Goal: Task Accomplishment & Management: Use online tool/utility

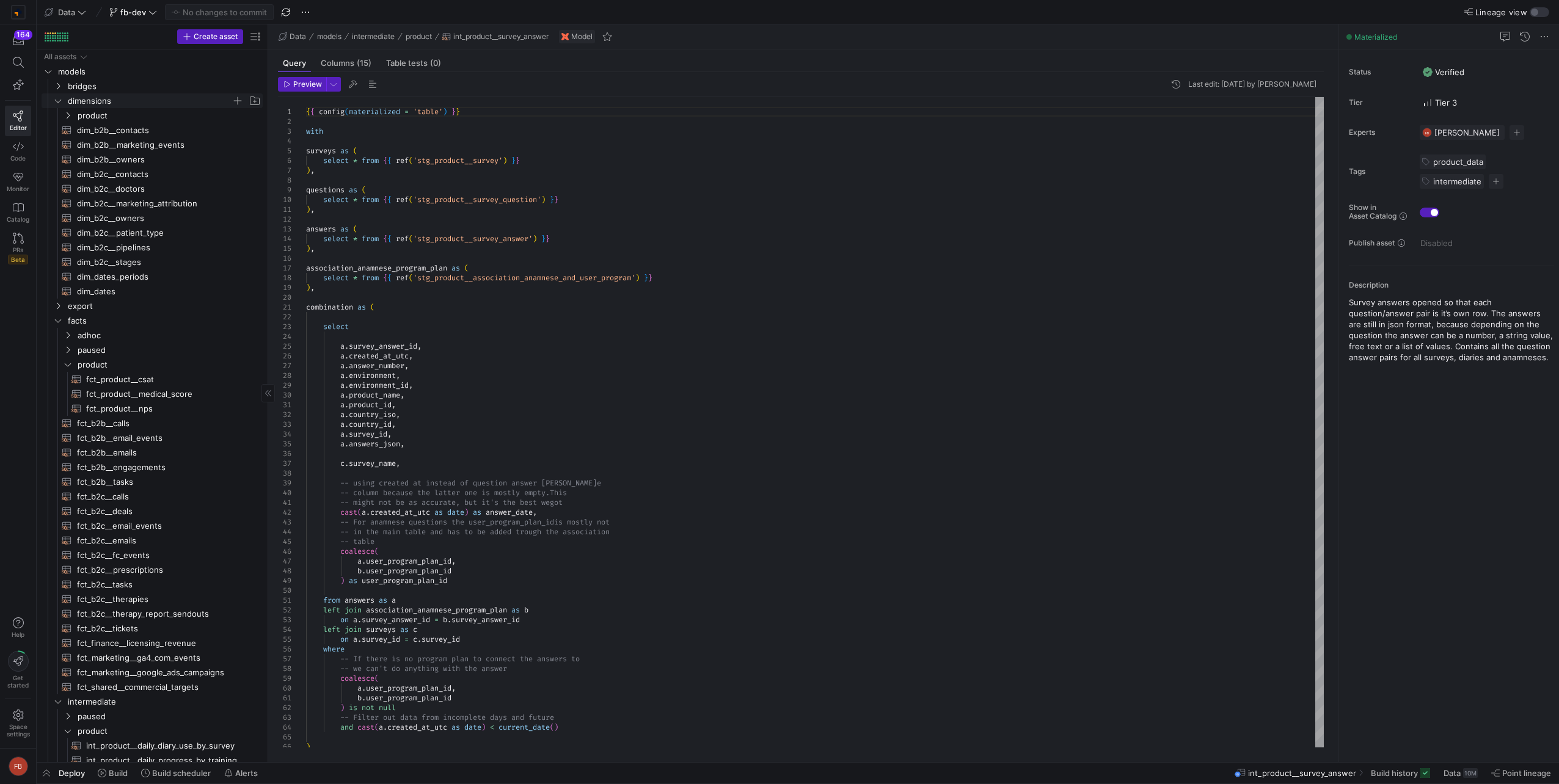
click at [59, 96] on y42-icon "Press SPACE to select this row." at bounding box center [58, 101] width 10 height 10
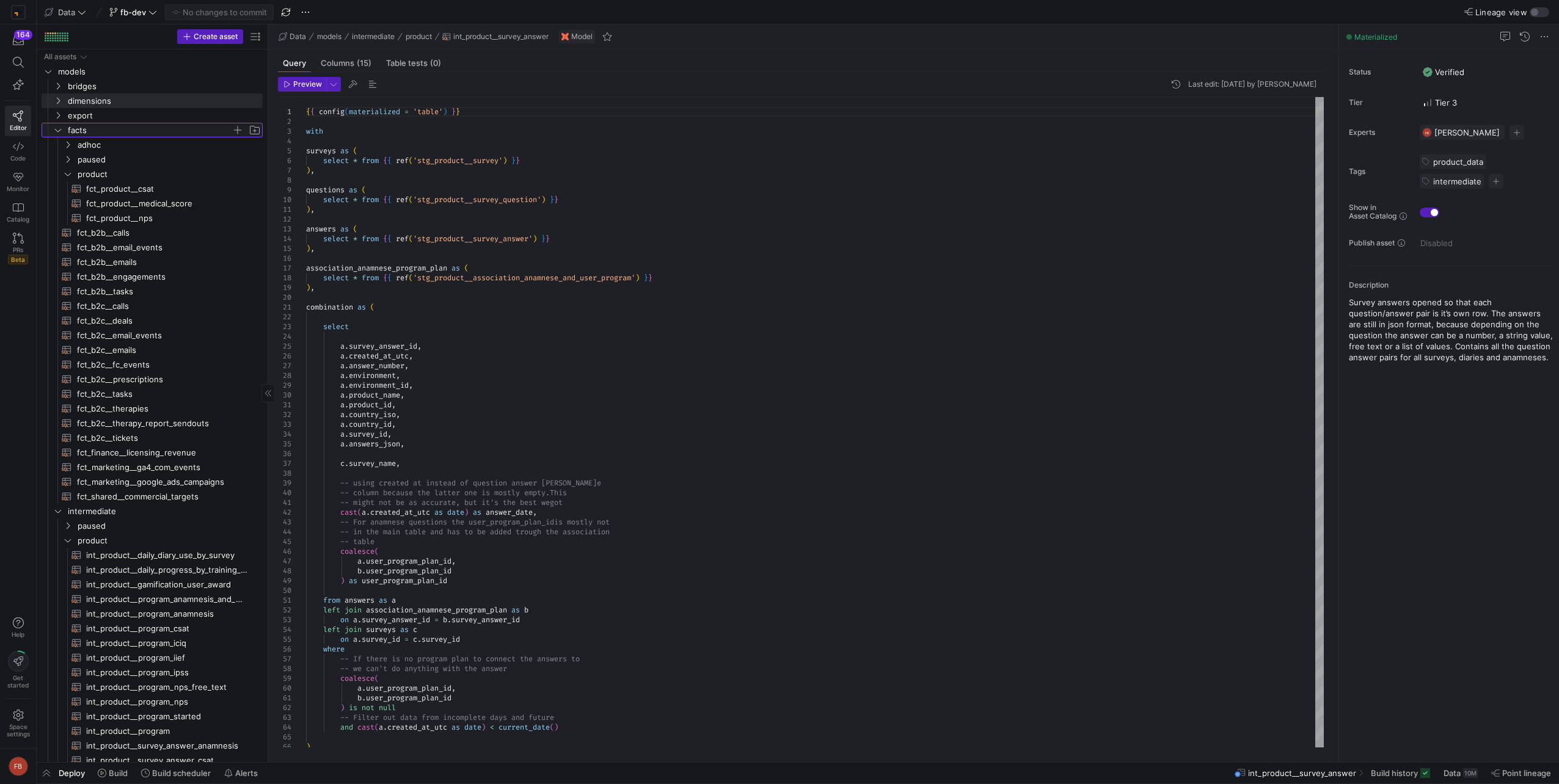
click at [56, 134] on y42-icon "Press SPACE to select this row." at bounding box center [58, 129] width 10 height 10
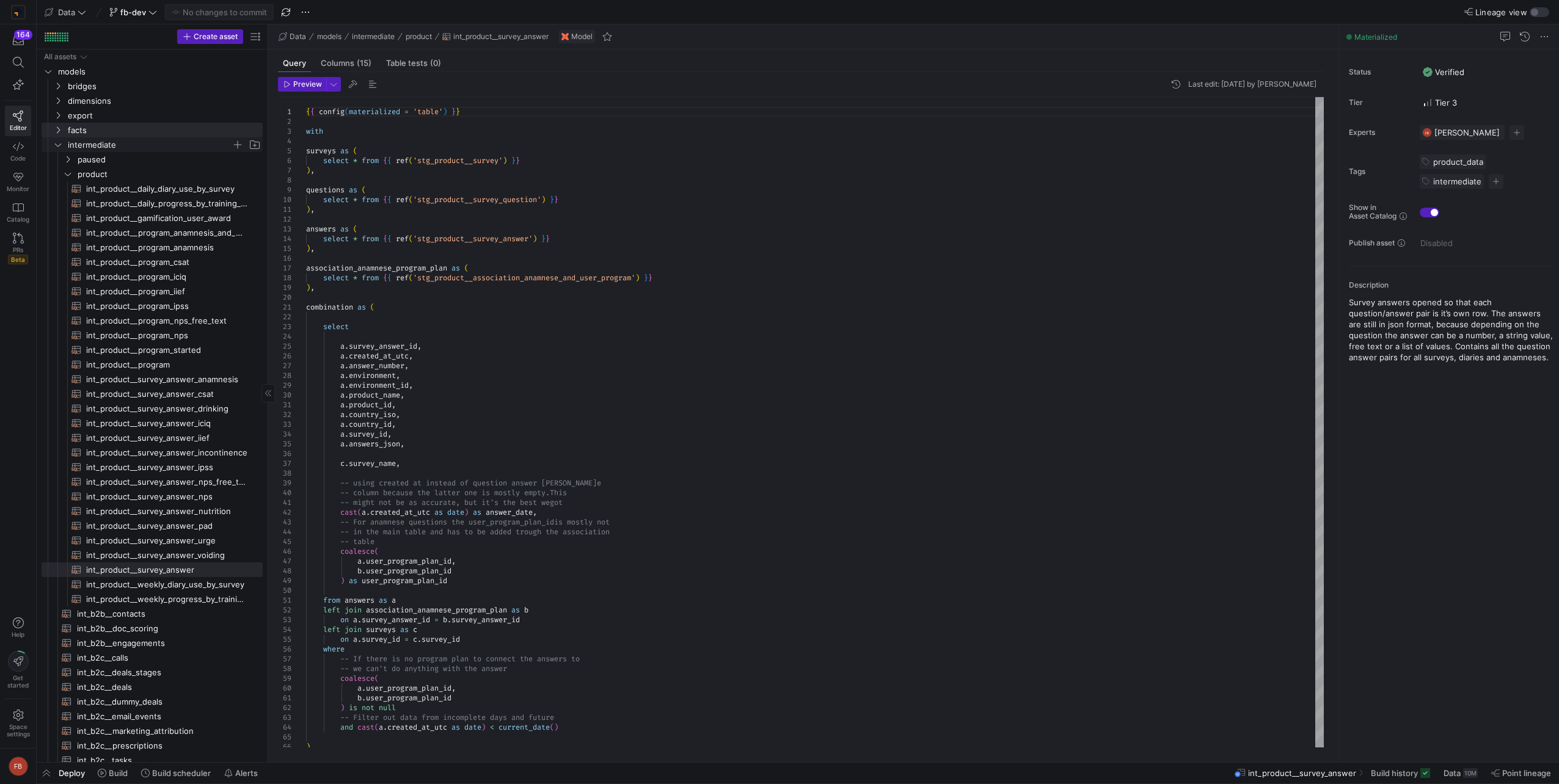
click at [60, 145] on icon "Press SPACE to select this row." at bounding box center [58, 145] width 6 height 3
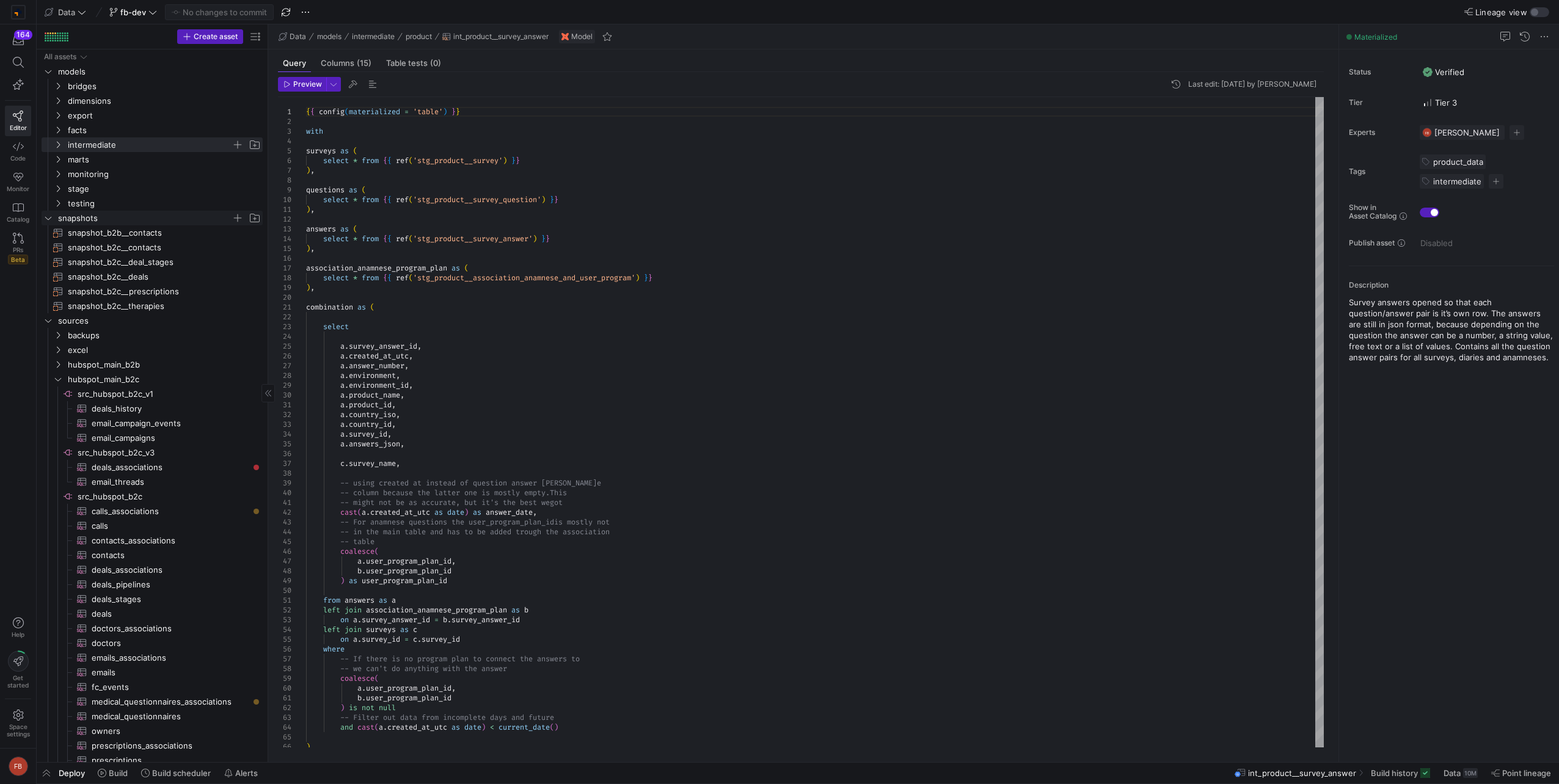
click at [50, 219] on icon "Press SPACE to select this row." at bounding box center [48, 218] width 9 height 7
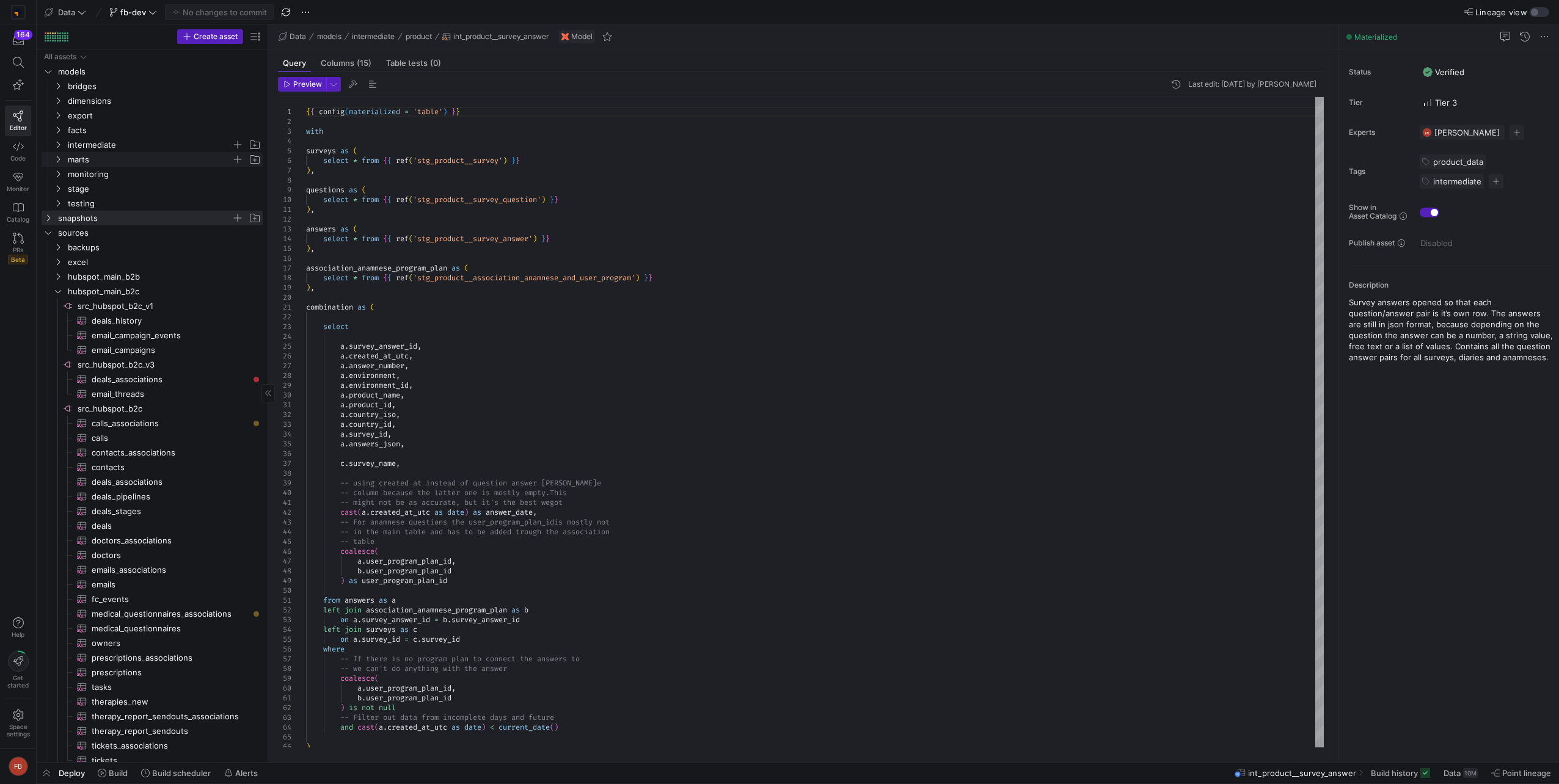
click at [61, 163] on y42-icon "Press SPACE to select this row." at bounding box center [58, 159] width 10 height 10
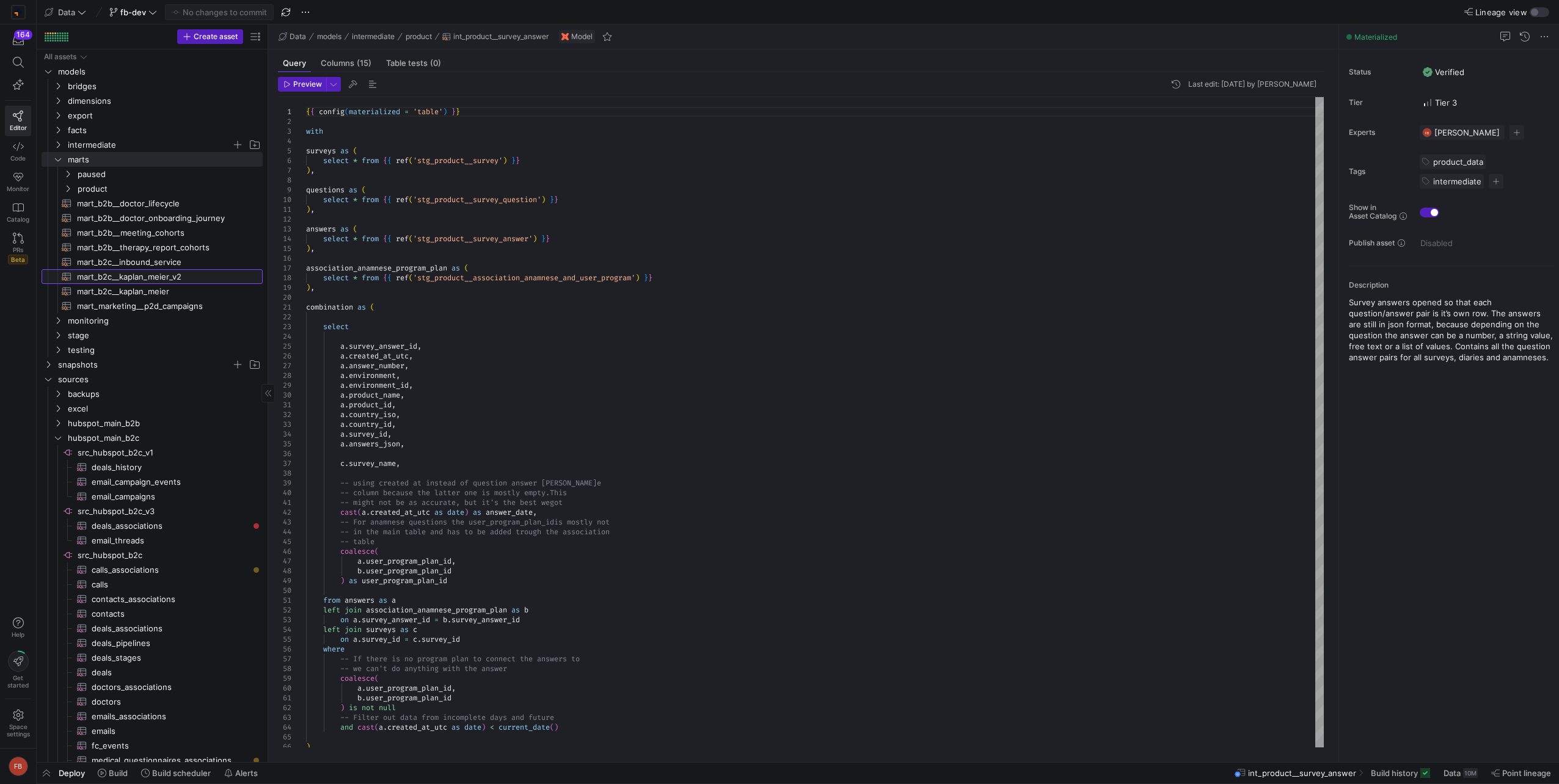
click at [170, 279] on span "mart_b2c__kaplan_meier_v2​​​​​​​​​​" at bounding box center [163, 277] width 172 height 14
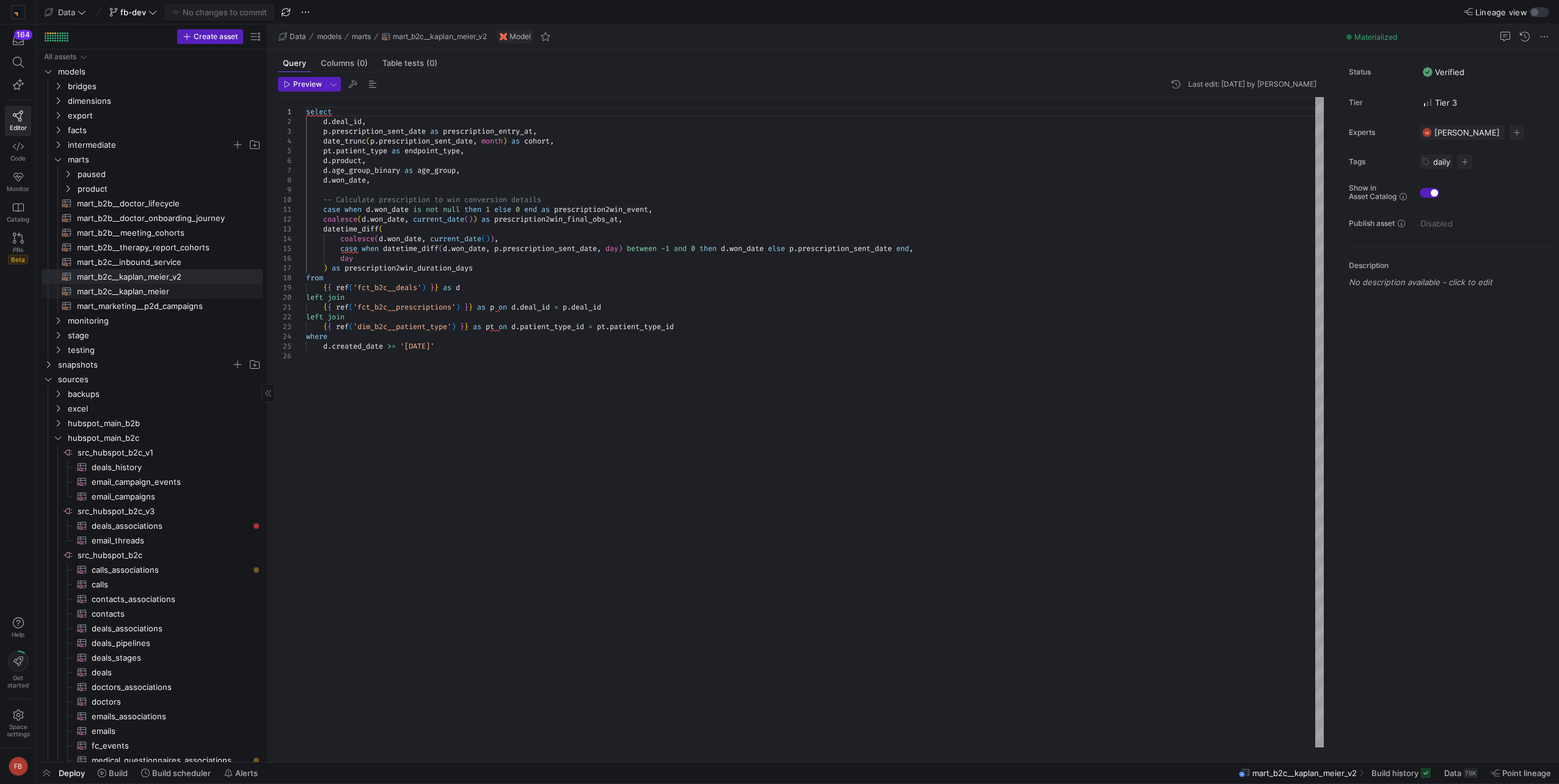
click at [189, 291] on span "mart_b2c__kaplan_meier​​​​​​​​​​" at bounding box center [163, 291] width 172 height 14
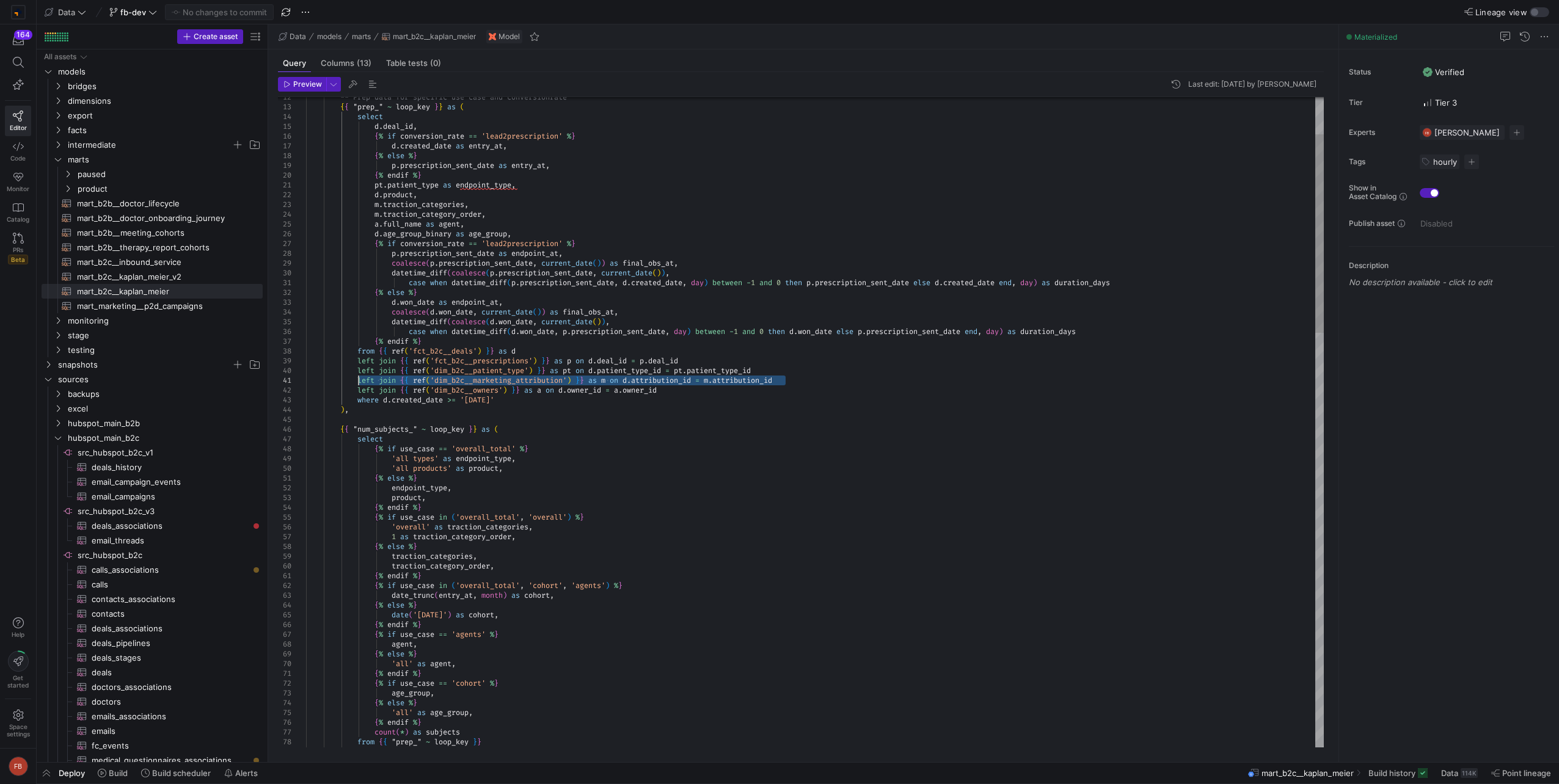
drag, startPoint x: 793, startPoint y: 383, endPoint x: 359, endPoint y: 379, distance: 434.0
click at [197, 282] on span "mart_b2c__kaplan_meier_v2​​​​​​​​​​" at bounding box center [163, 277] width 172 height 14
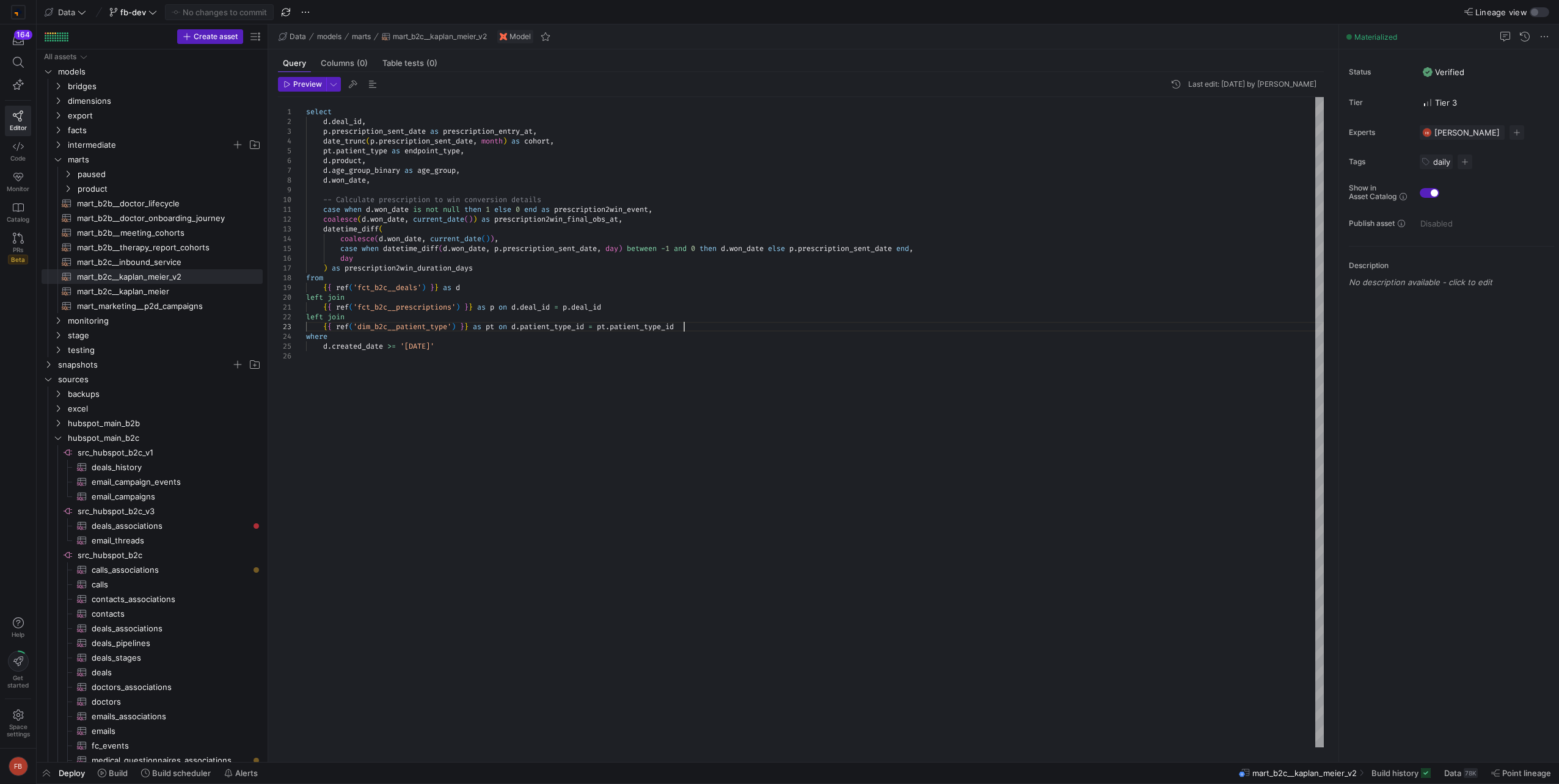
click at [711, 328] on div "select d . deal_id , p . prescription_sent_date as prescription_entry_at , date…" at bounding box center [815, 422] width 1018 height 651
click at [351, 337] on div "select d . deal_id , p . prescription_sent_date as prescription_entry_at , date…" at bounding box center [815, 422] width 1018 height 651
click at [503, 307] on div "select d . deal_id , p . prescription_sent_date as prescription_entry_at , date…" at bounding box center [815, 422] width 1018 height 651
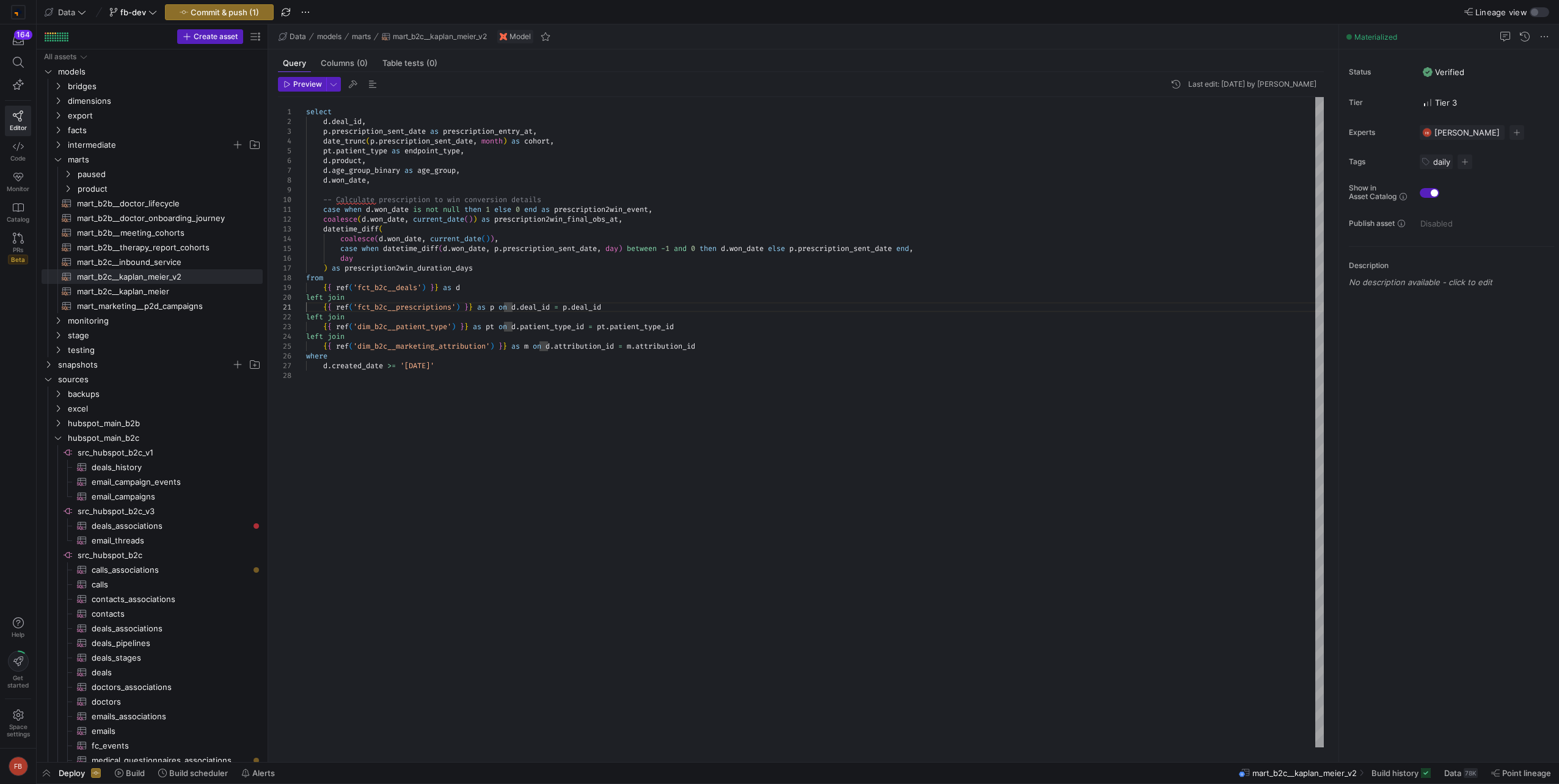
scroll to position [19, 17]
click at [505, 336] on div "select d . deal_id , p . prescription_sent_date as prescription_entry_at , date…" at bounding box center [815, 422] width 1018 height 651
click at [538, 366] on div "select d . deal_id , p . prescription_sent_date as prescription_entry_at , date…" at bounding box center [815, 422] width 1018 height 651
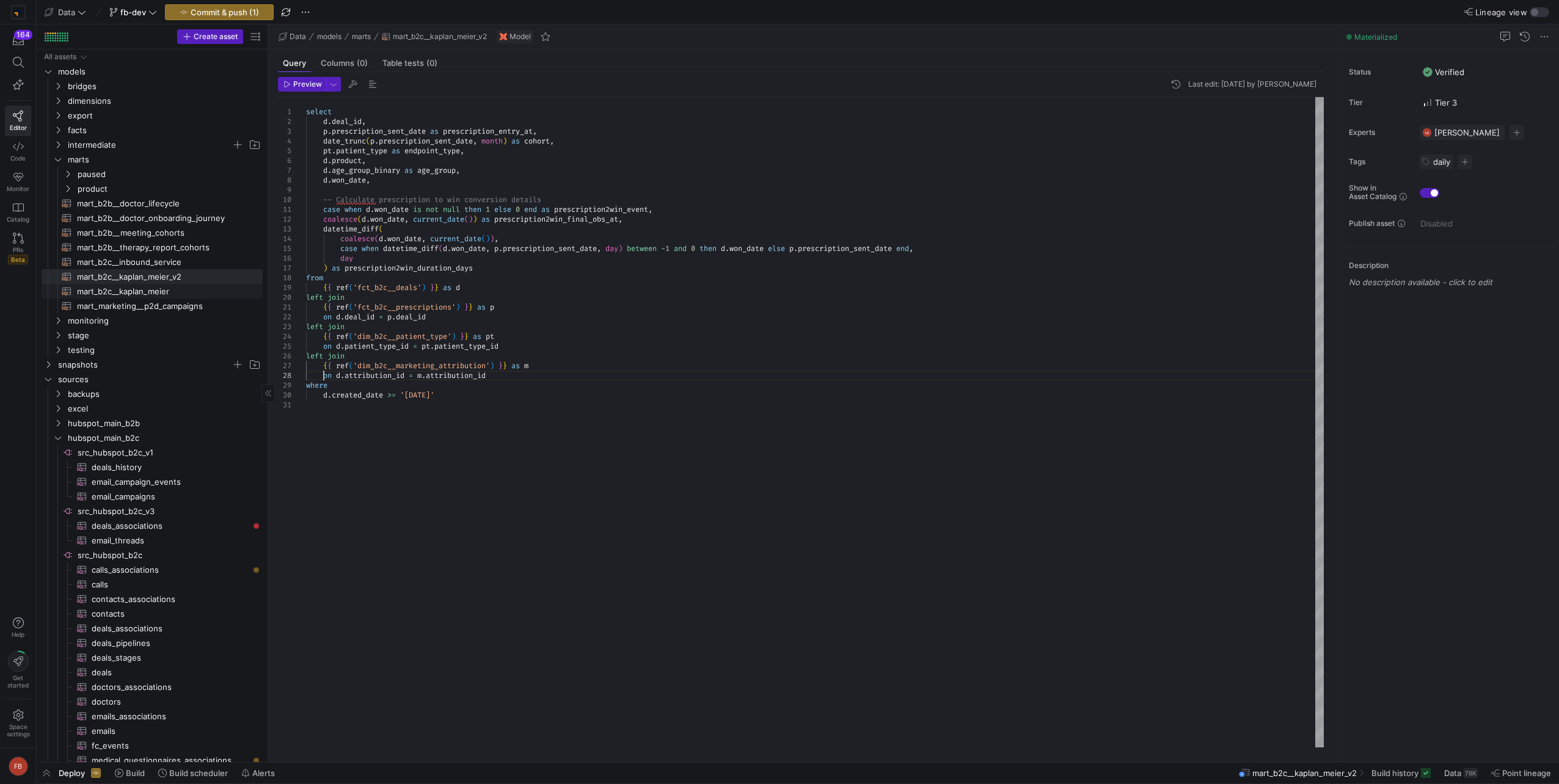
click at [177, 294] on span "mart_b2c__kaplan_meier​​​​​​​​​​" at bounding box center [163, 291] width 172 height 14
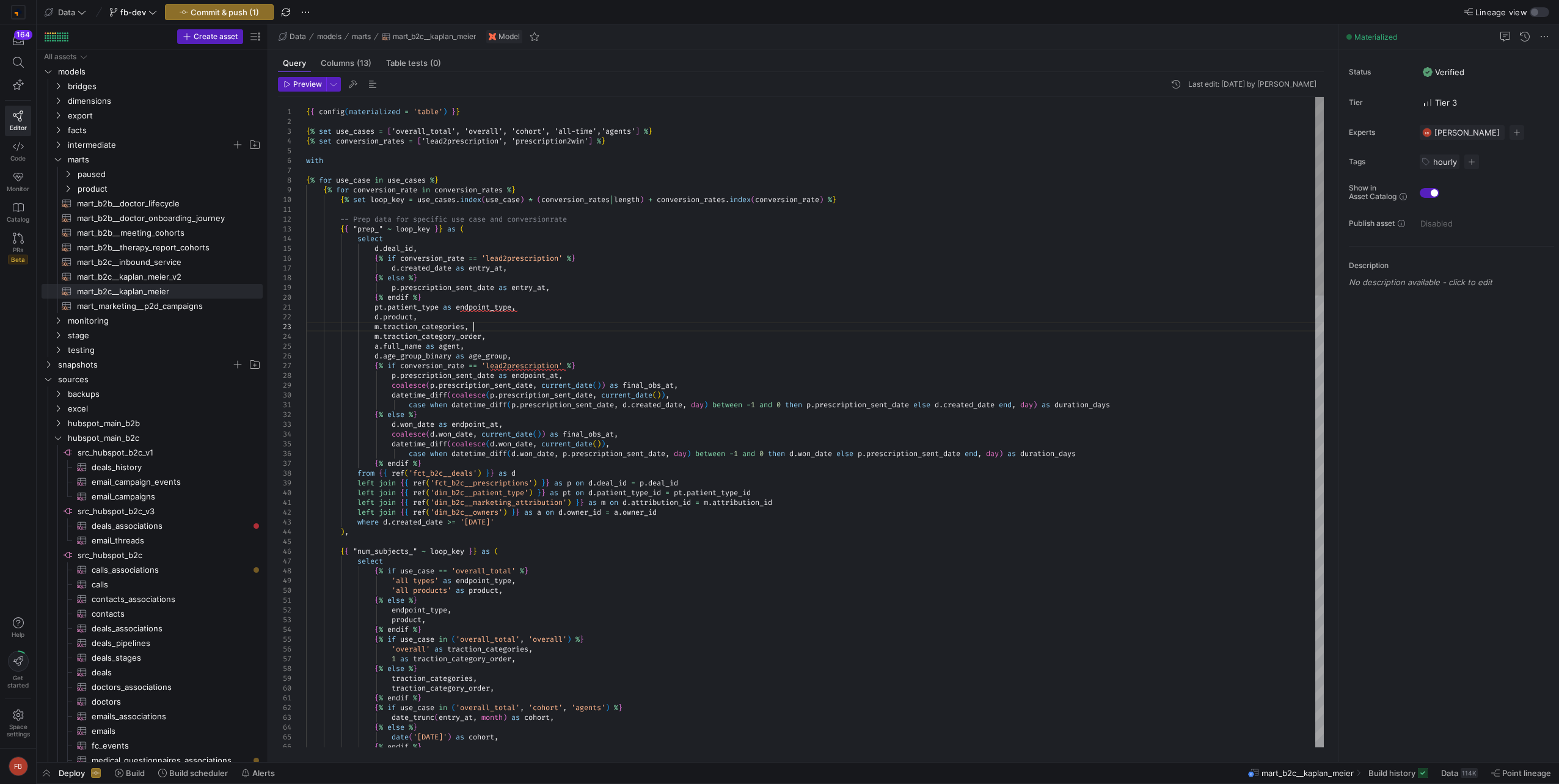
scroll to position [69, 0]
drag, startPoint x: 478, startPoint y: 326, endPoint x: 377, endPoint y: 328, distance: 101.0
click at [200, 276] on span "mart_b2c__kaplan_meier_v2​​​​​​​​​​" at bounding box center [163, 277] width 172 height 14
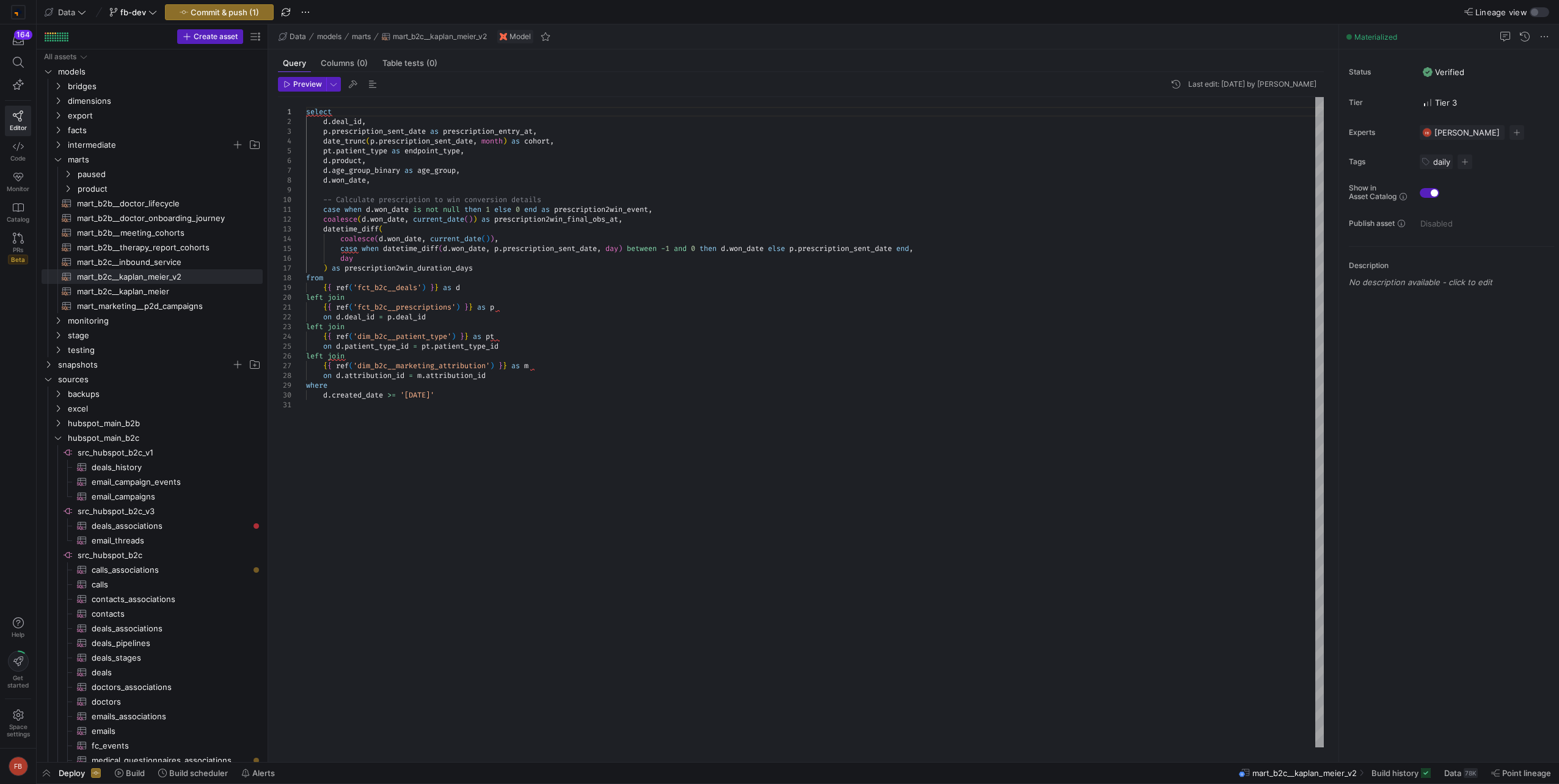
scroll to position [69, 0]
click at [417, 180] on div "select d . deal_id , p . prescription_sent_date as prescription_entry_at , date…" at bounding box center [815, 422] width 1018 height 651
click at [468, 171] on div "select d . deal_id , p . prescription_sent_date as prescription_entry_at , date…" at bounding box center [815, 422] width 1018 height 651
type textarea "select [DOMAIN_NAME]_id, p.prescription_sent_date as prescription_entry_at, dat…"
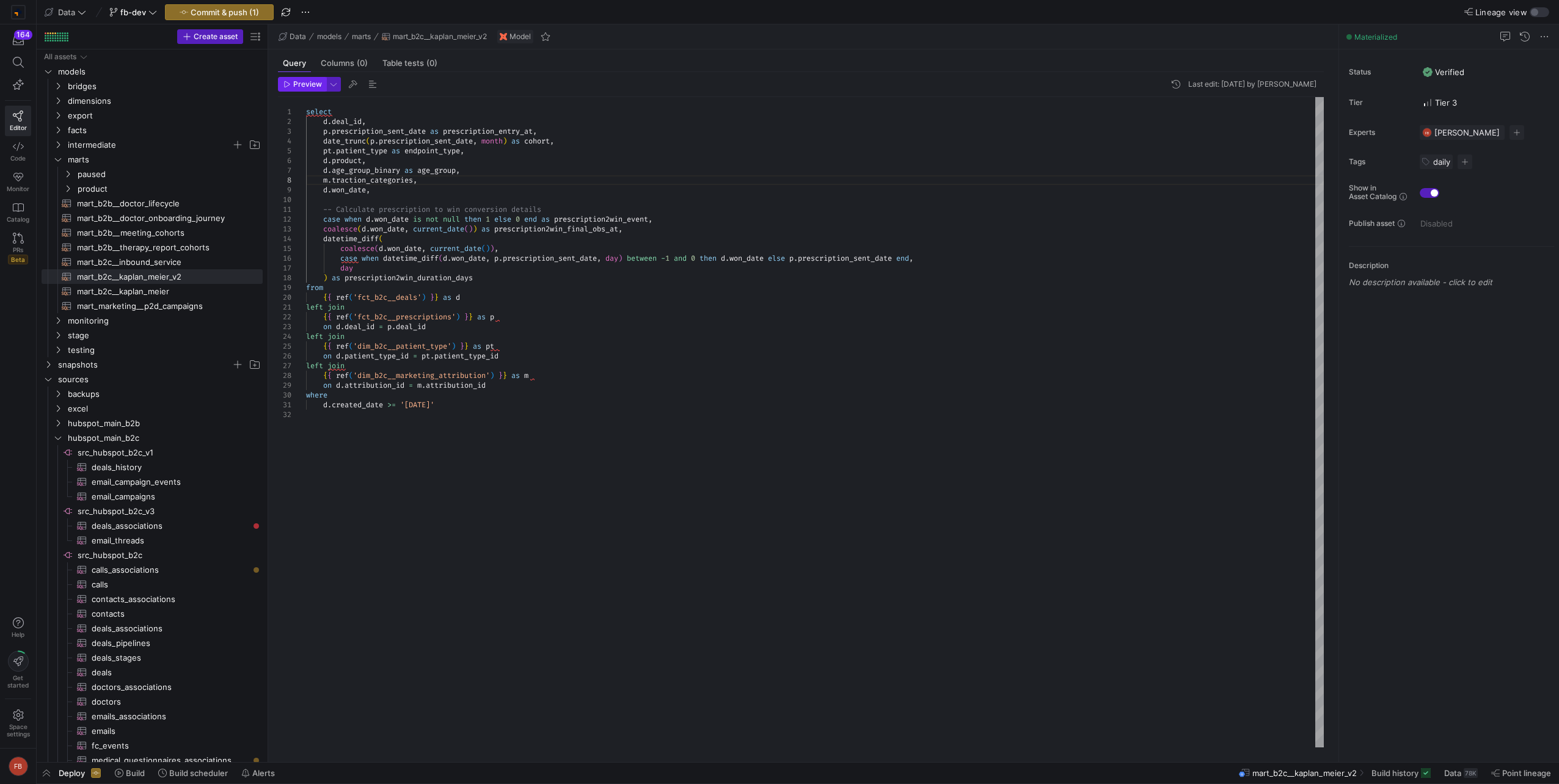
click at [307, 90] on span "button" at bounding box center [302, 84] width 47 height 14
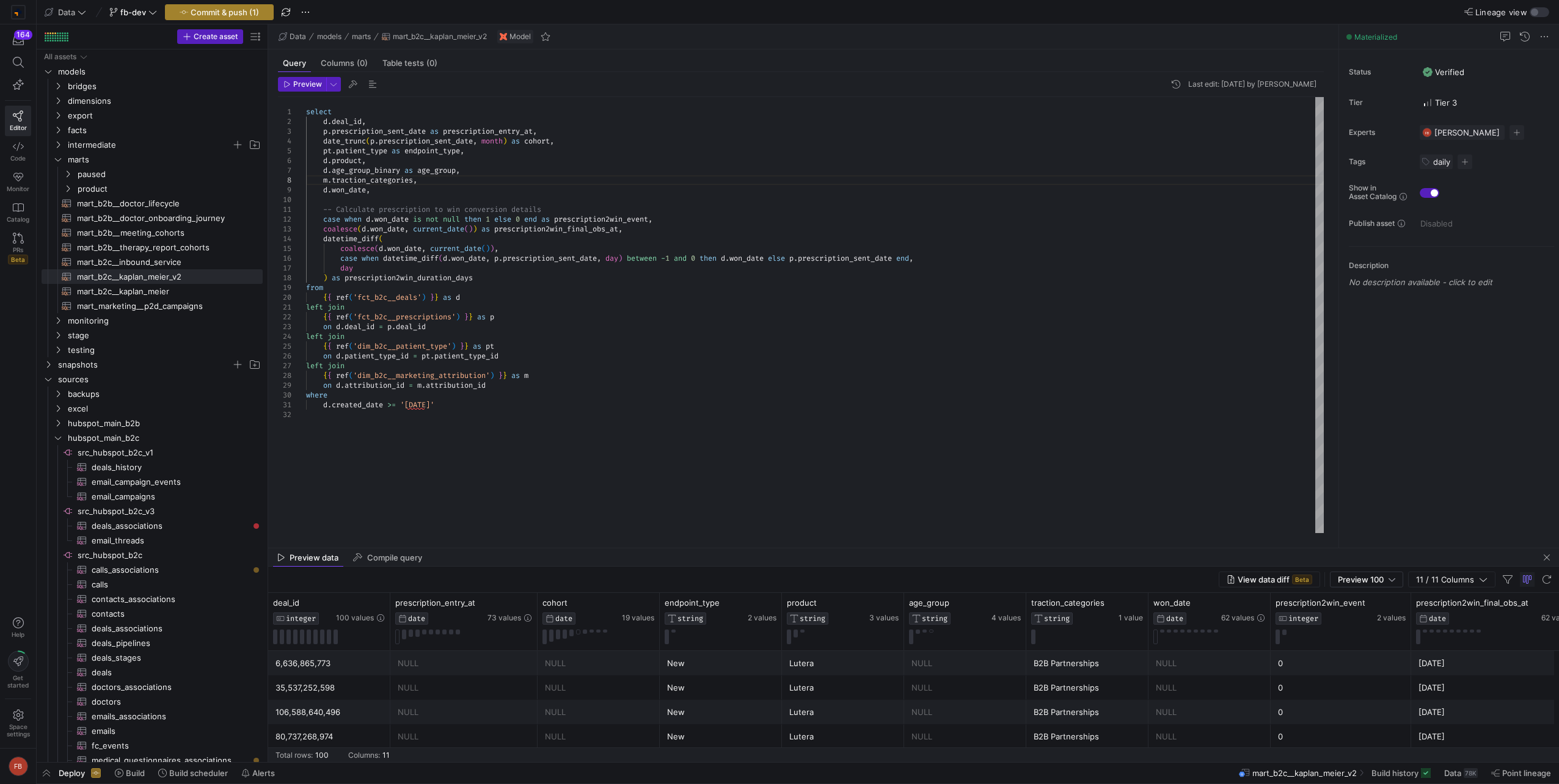
click at [229, 5] on span "button" at bounding box center [219, 12] width 107 height 14
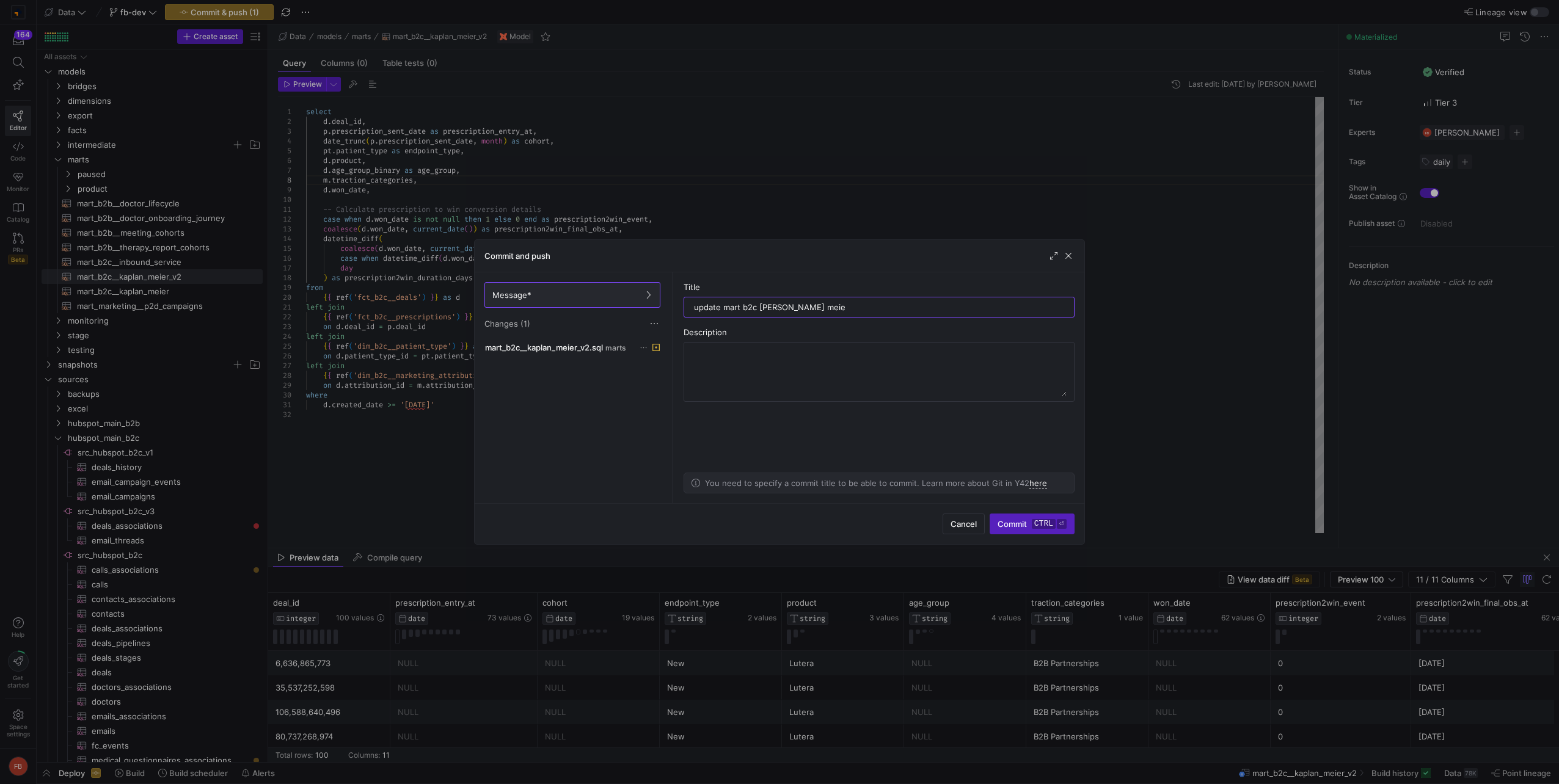
type input "update mart b2c [PERSON_NAME] [PERSON_NAME]"
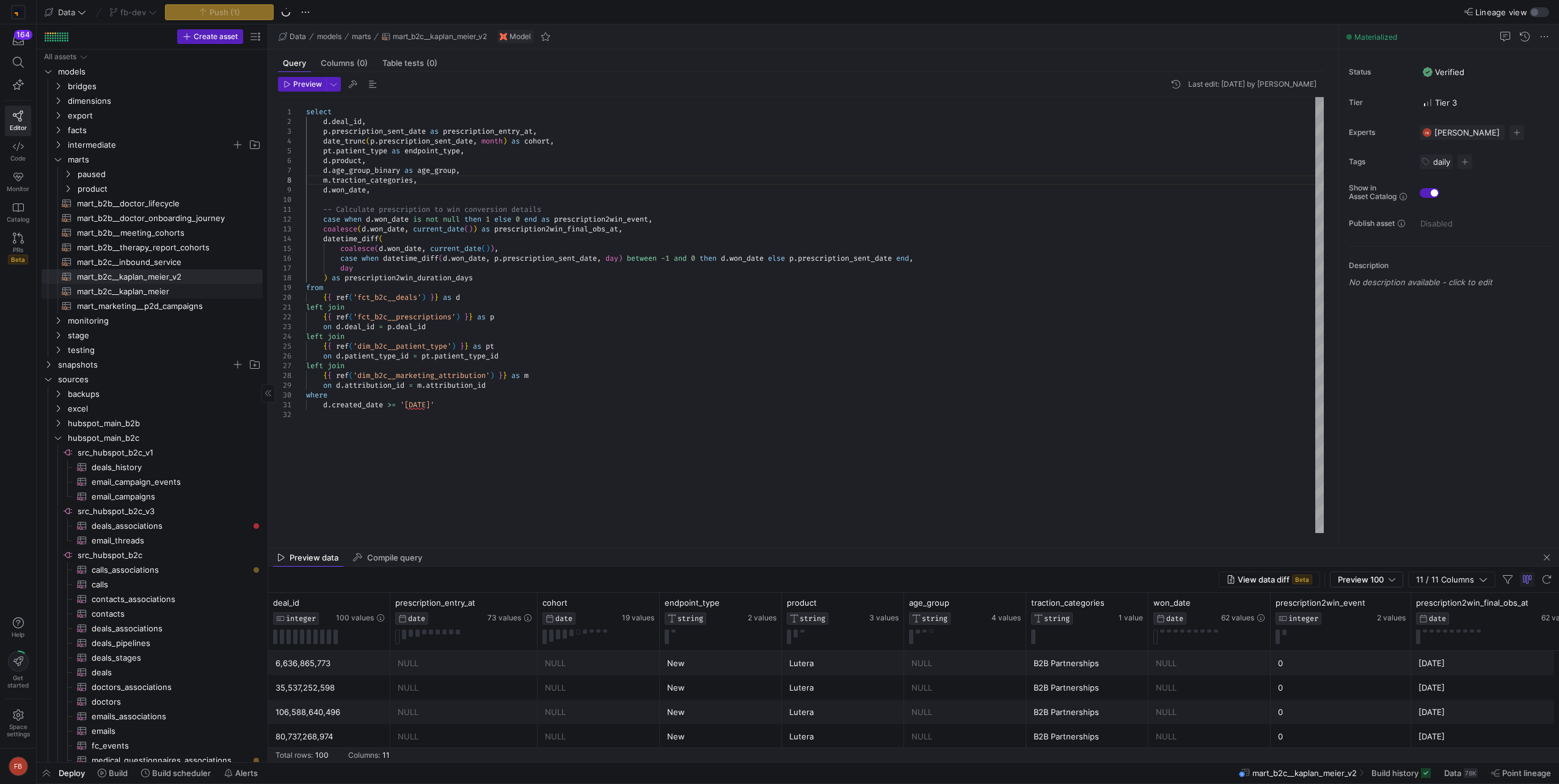
click at [194, 288] on span "mart_b2c__kaplan_meier​​​​​​​​​​" at bounding box center [163, 291] width 172 height 14
type textarea "{{ config(materialized = 'table') }} {% set use_cases = ['overall_total', 'over…"
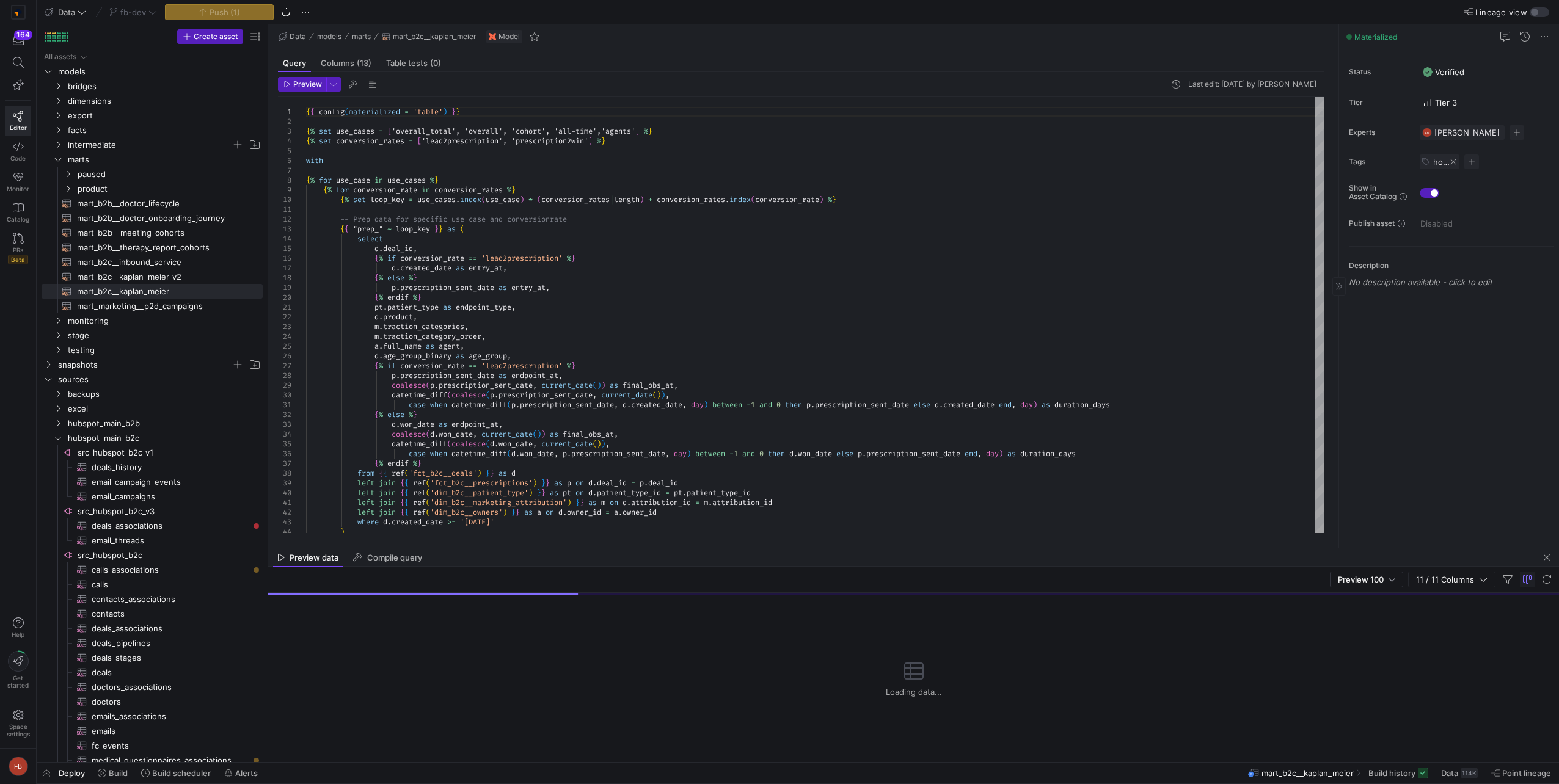
click at [1454, 162] on span at bounding box center [1453, 162] width 7 height 7
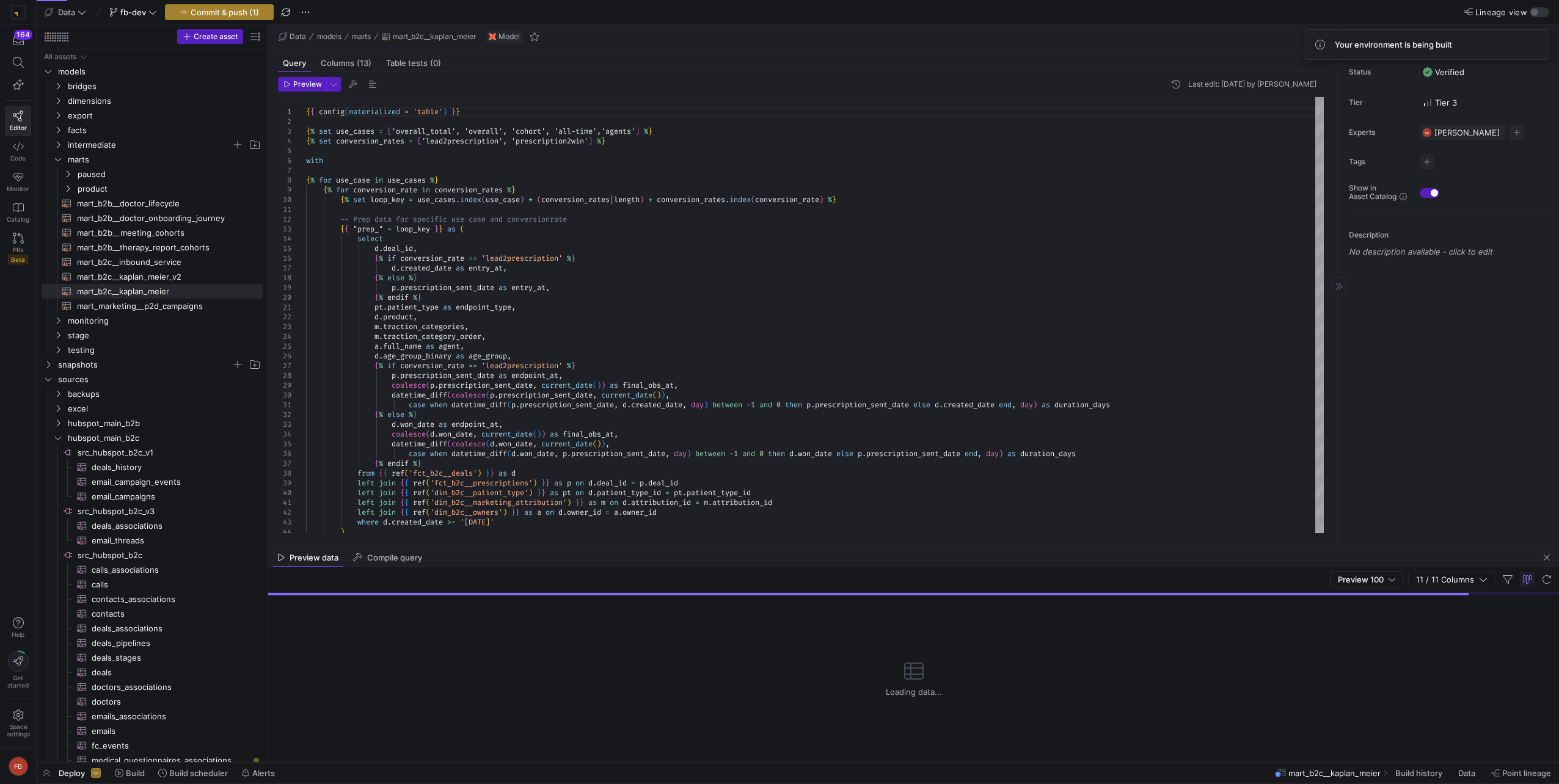
click at [231, 18] on span "button" at bounding box center [219, 12] width 107 height 14
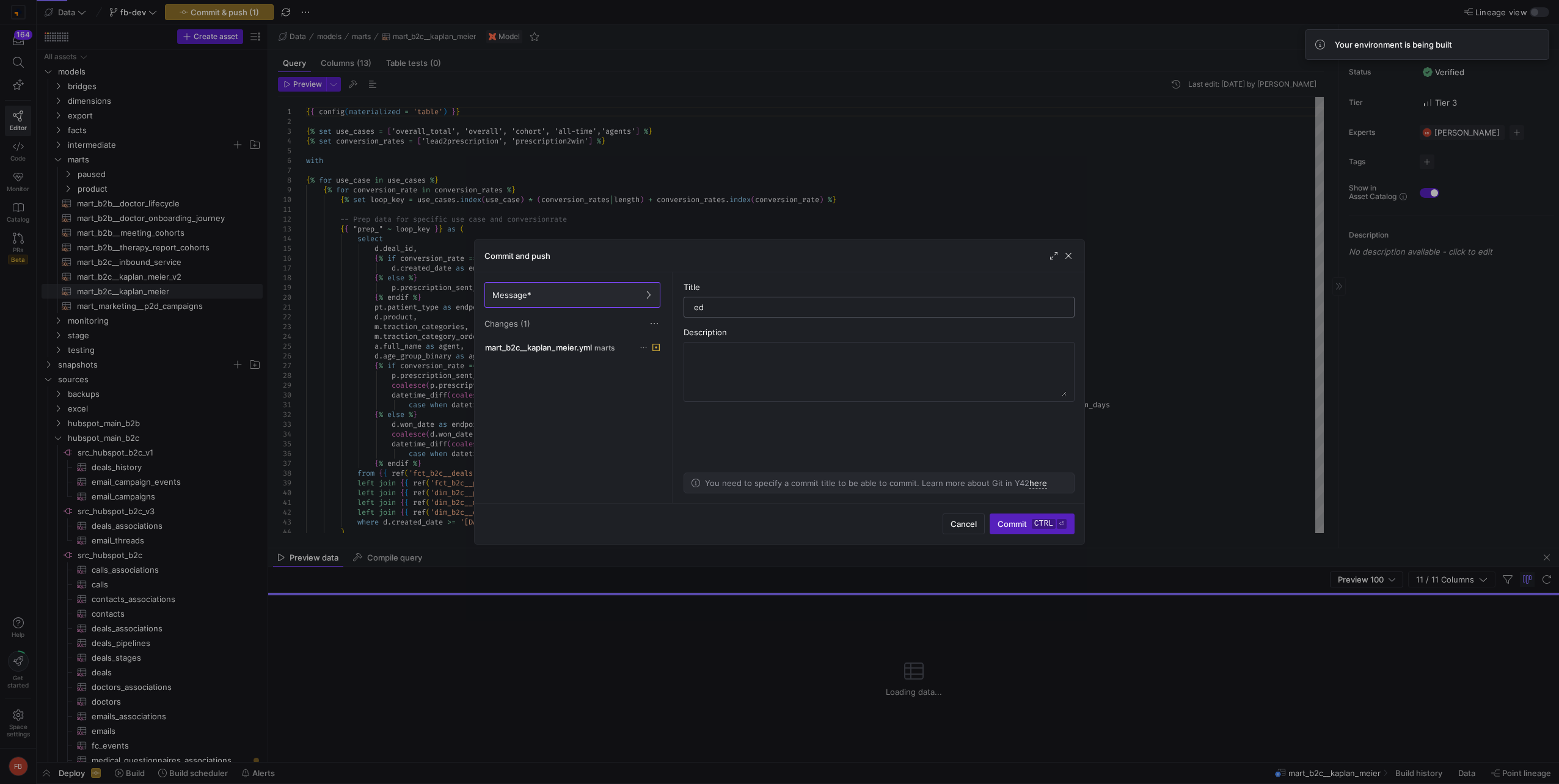
type input "e"
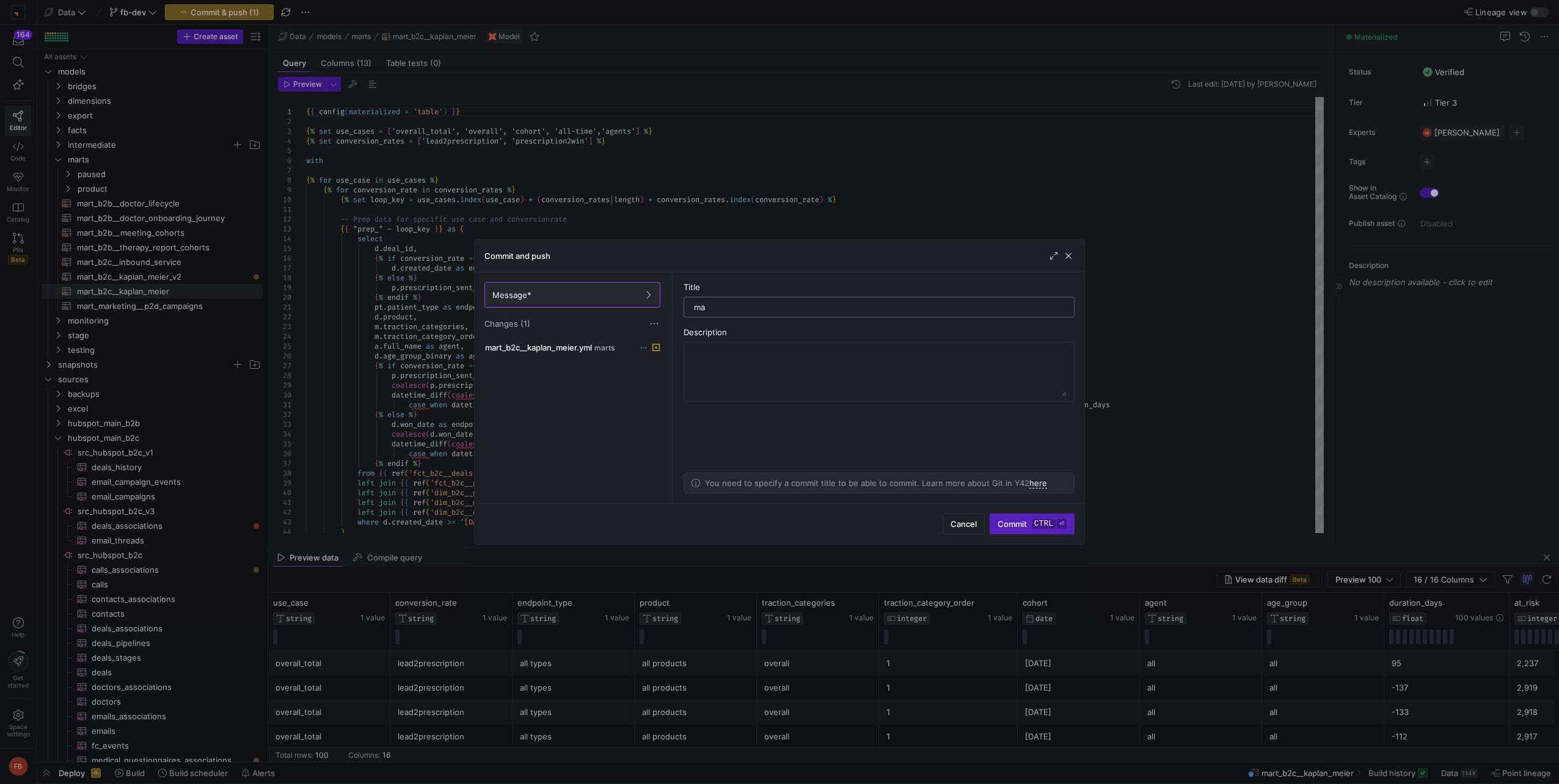
type input "m"
type input "remove unnecessary tags"
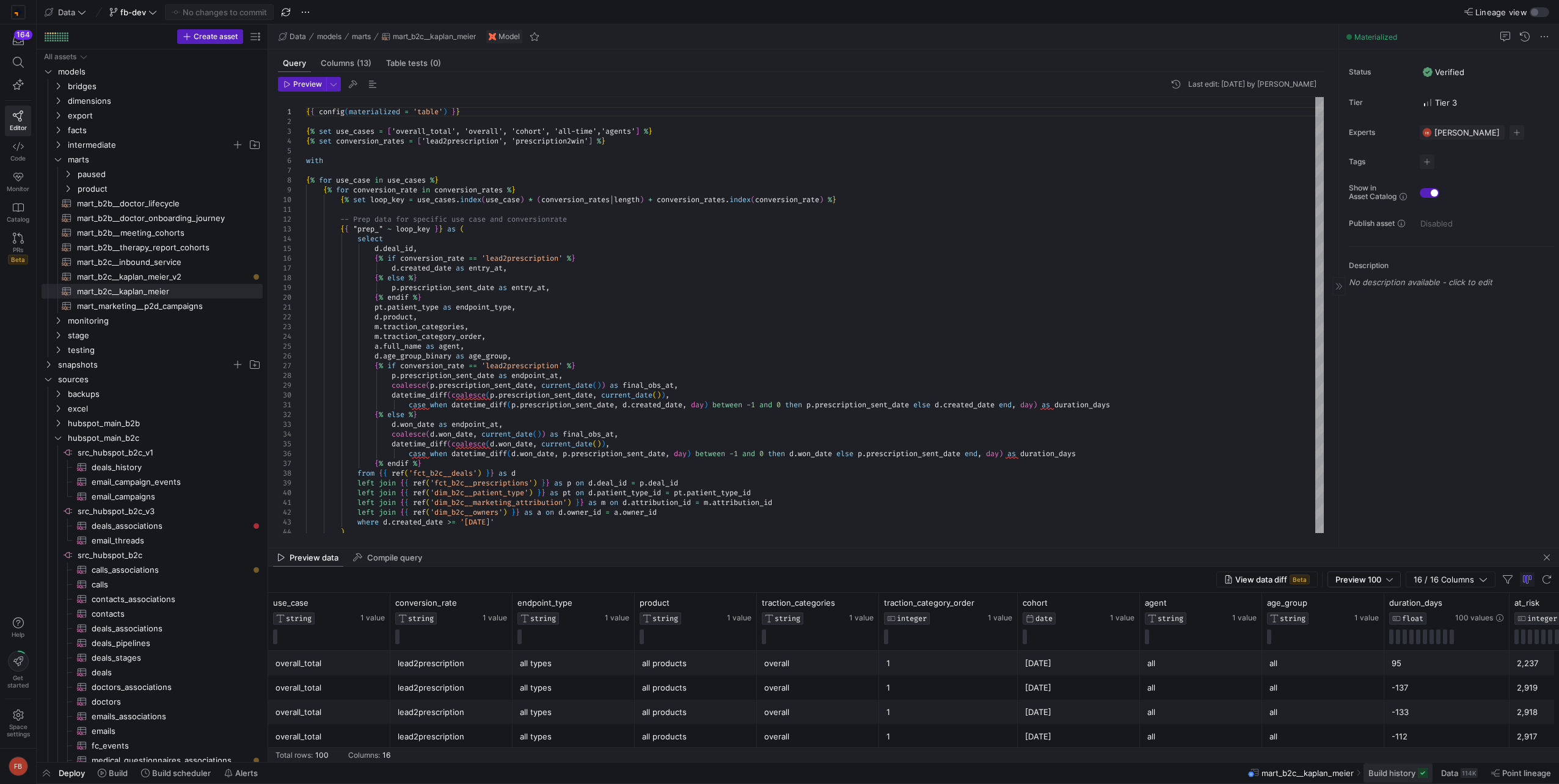
click at [1412, 770] on span "Build history" at bounding box center [1392, 773] width 47 height 10
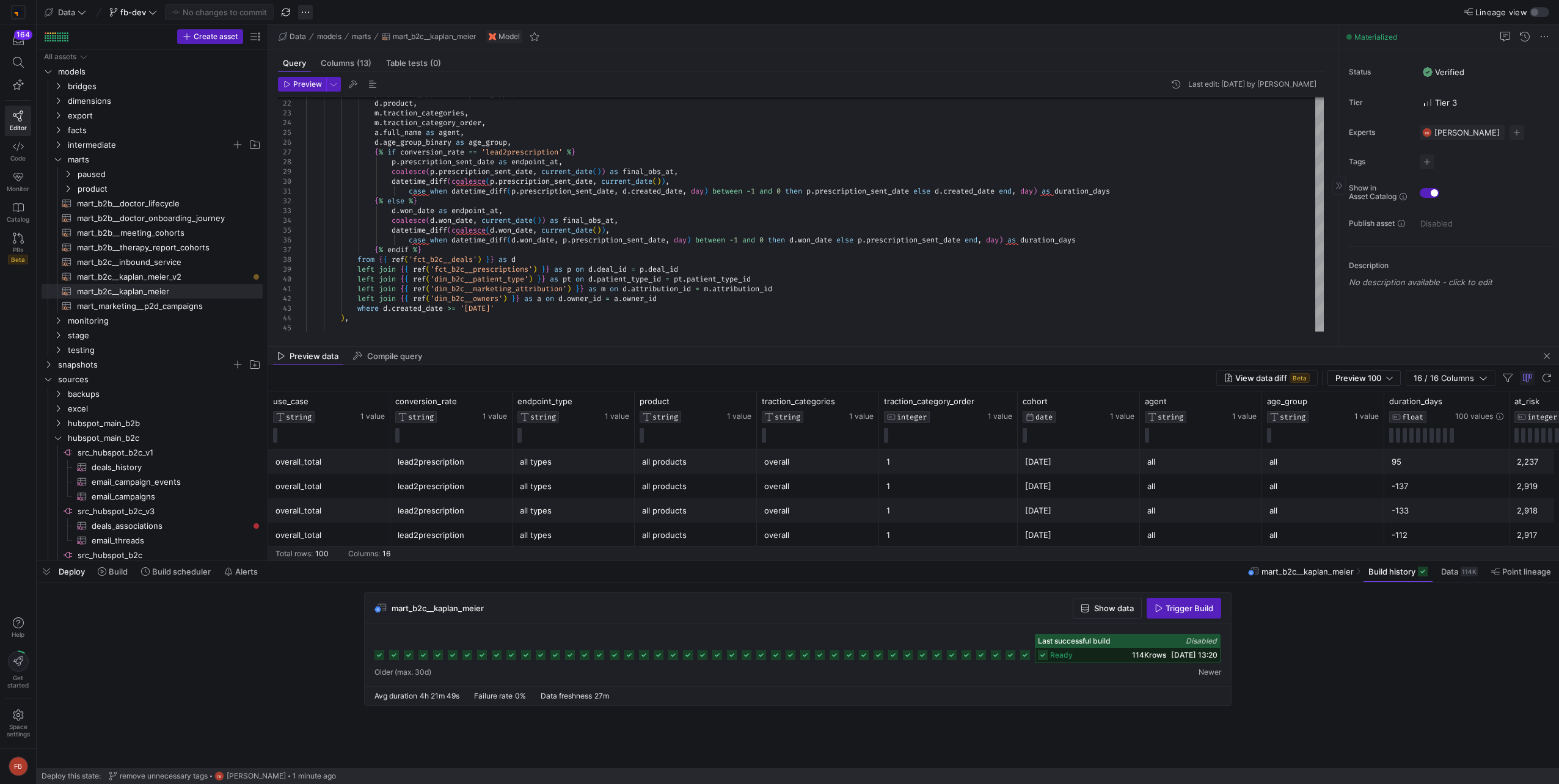
click at [304, 14] on span "button" at bounding box center [306, 12] width 14 height 14
click at [313, 24] on button "Merge branch" at bounding box center [366, 30] width 134 height 20
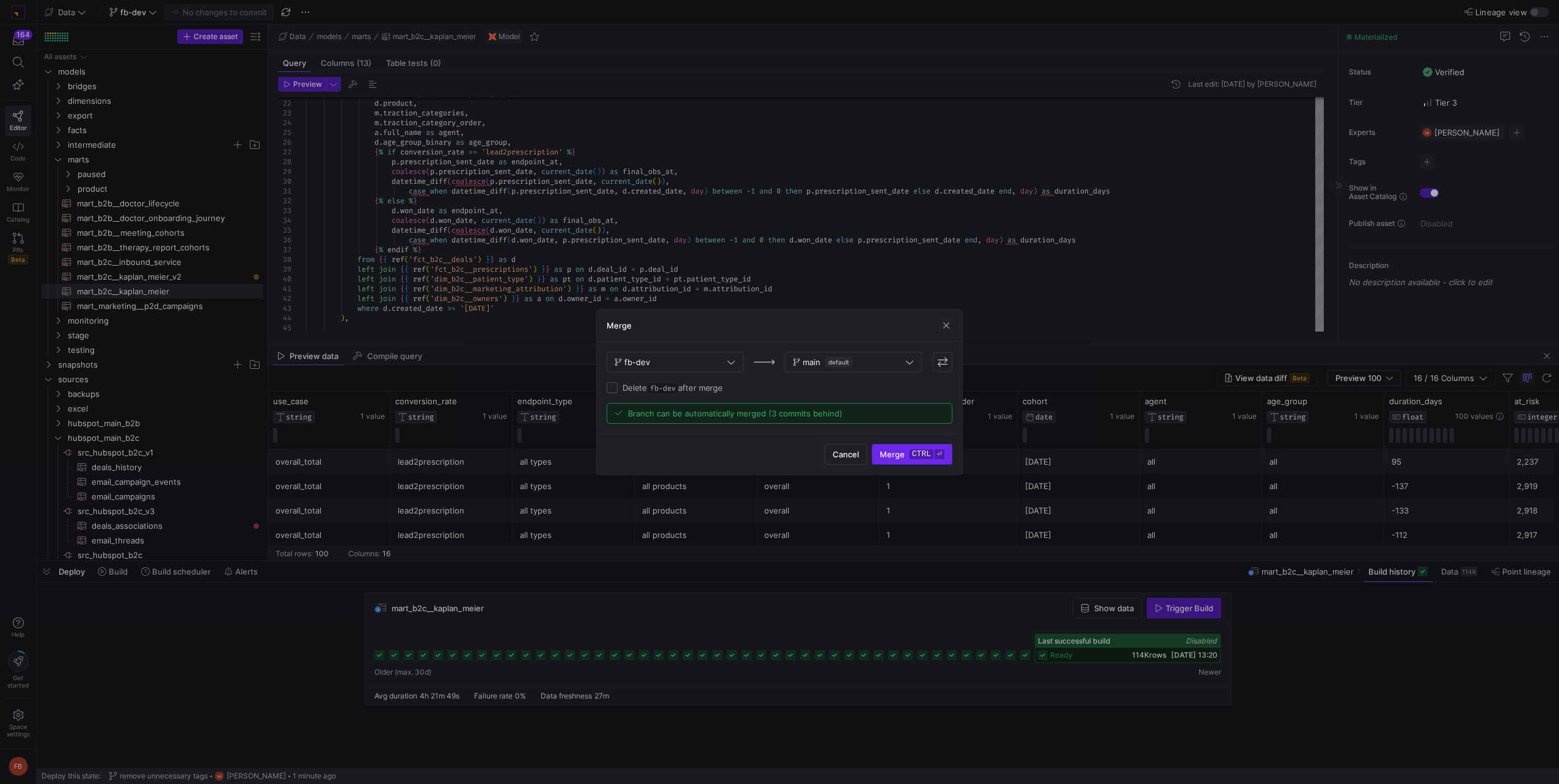
click at [892, 455] on span "Merge ctrl ⏎" at bounding box center [912, 454] width 65 height 10
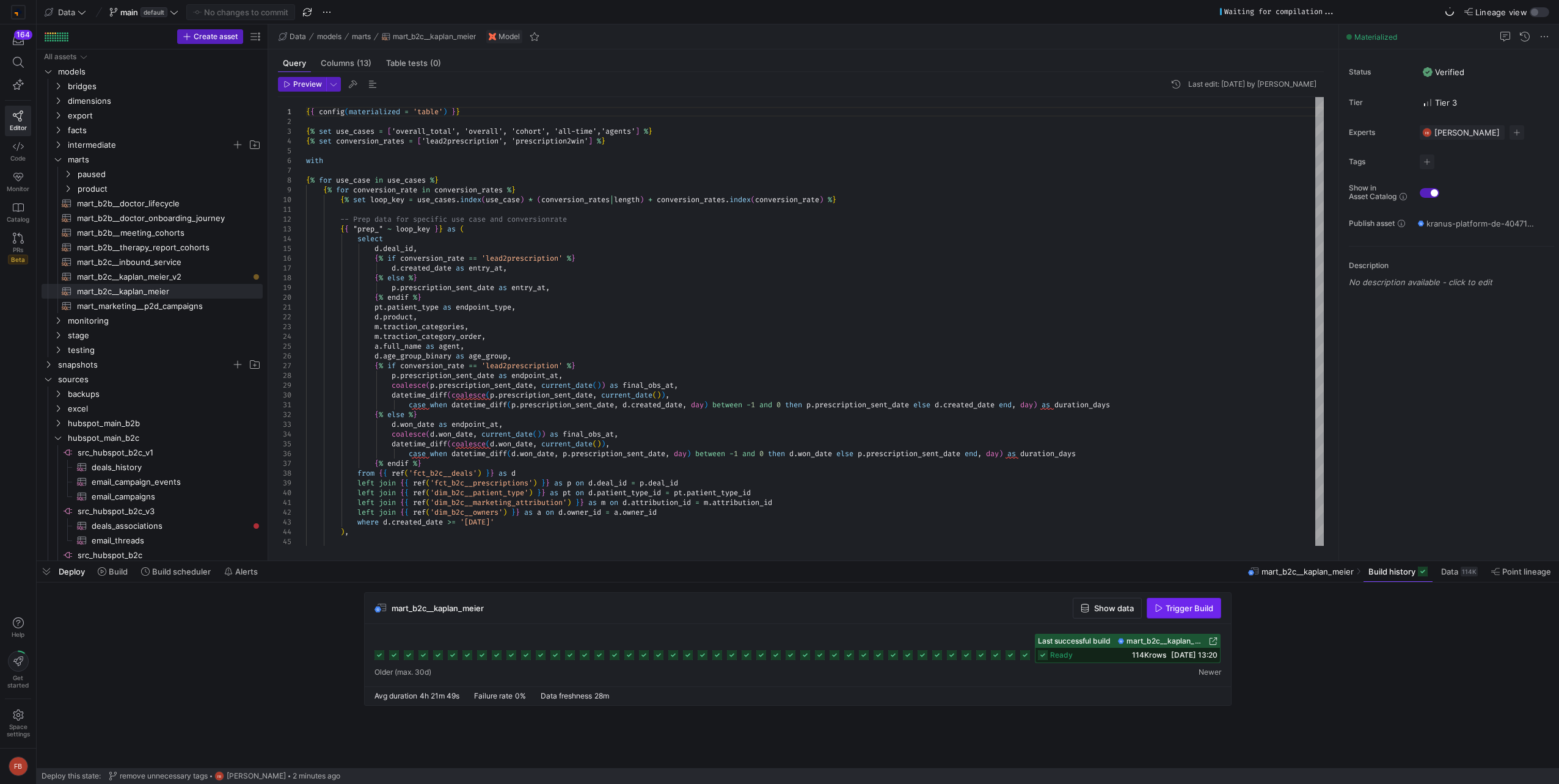
click at [1181, 603] on span "button" at bounding box center [1184, 608] width 73 height 20
click at [143, 279] on span "mart_b2c__kaplan_meier_v2​​​​​​​​​​" at bounding box center [163, 277] width 172 height 14
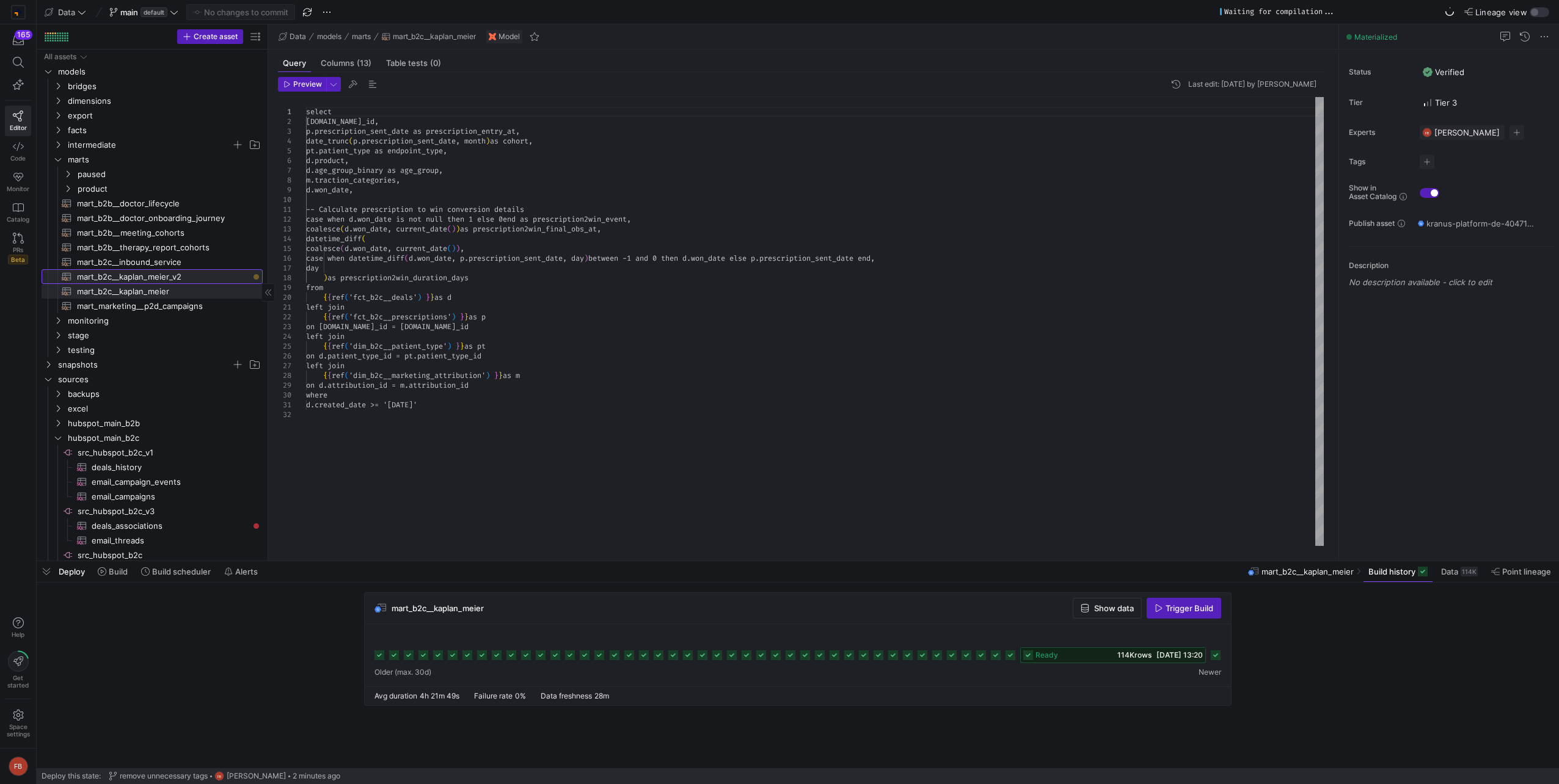
type textarea "select [DOMAIN_NAME]_id, p.prescription_sent_date as prescription_entry_at, dat…"
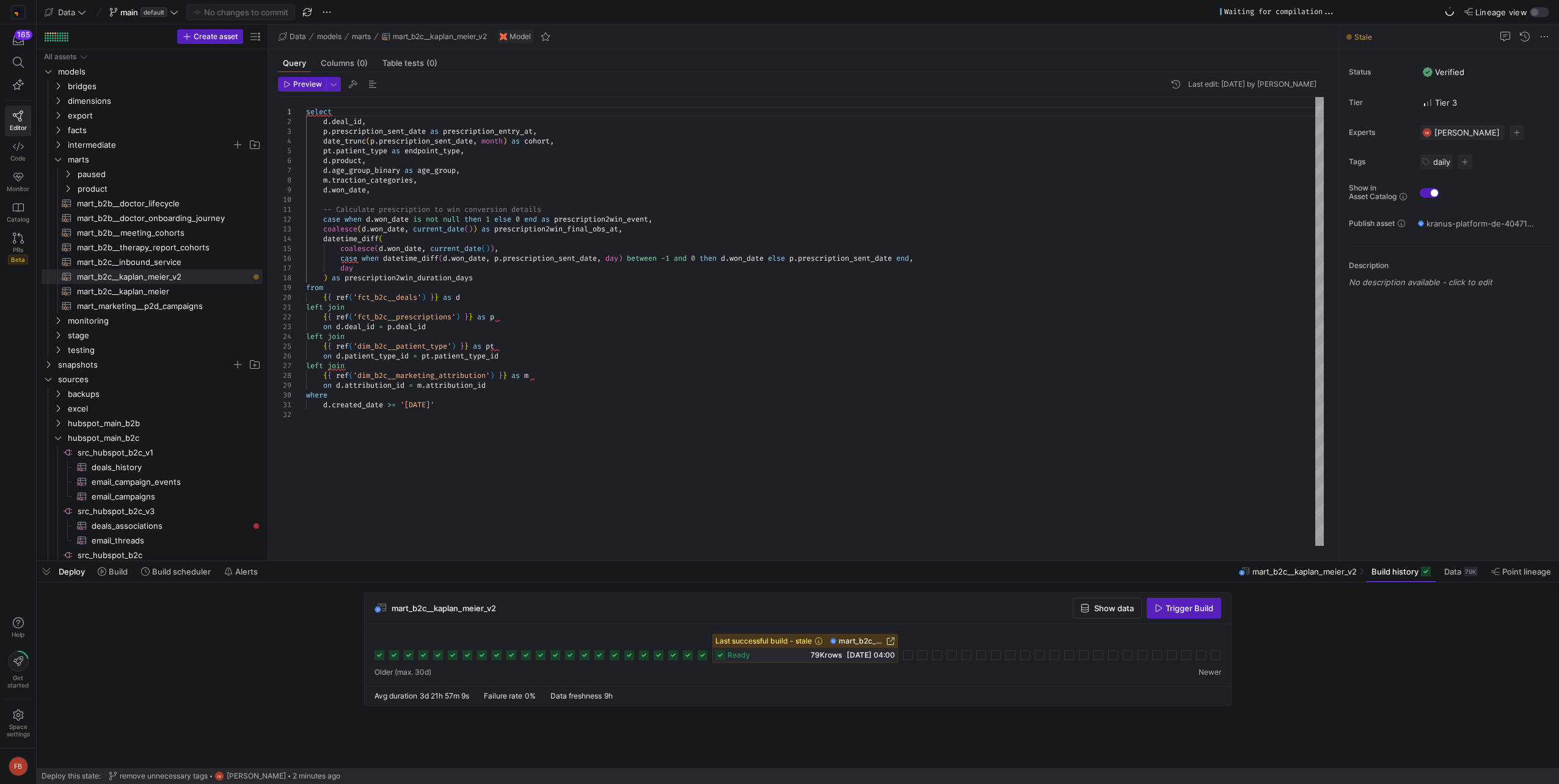
click at [1189, 605] on span "Trigger Build" at bounding box center [1189, 608] width 48 height 10
